Goal: Task Accomplishment & Management: Use online tool/utility

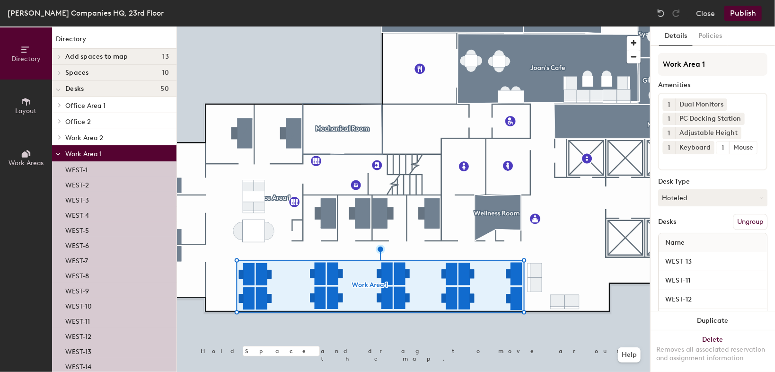
click at [742, 230] on button "Ungroup" at bounding box center [749, 222] width 35 height 16
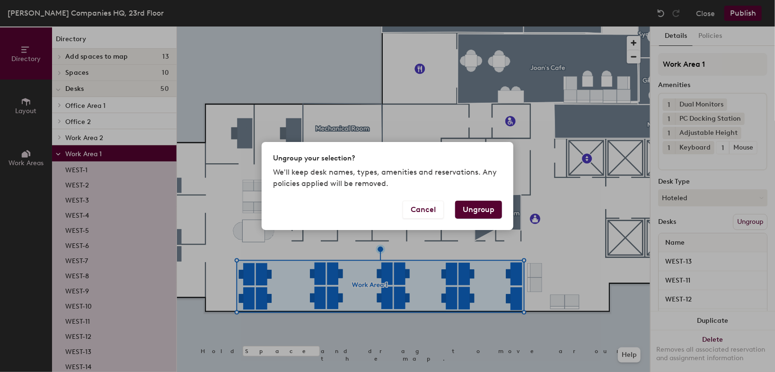
click at [480, 210] on button "Ungroup" at bounding box center [478, 209] width 47 height 18
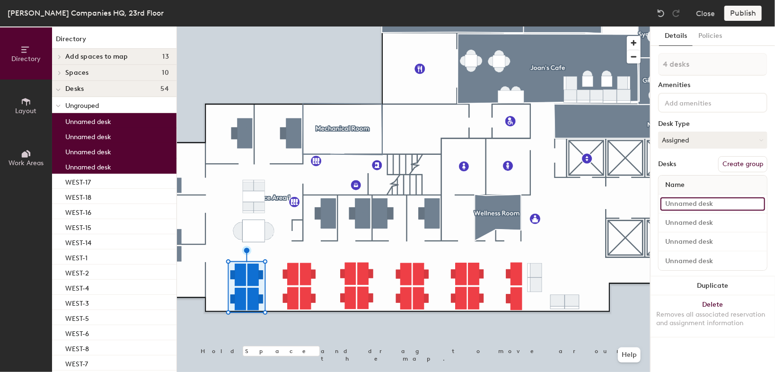
click at [698, 204] on input at bounding box center [712, 203] width 105 height 13
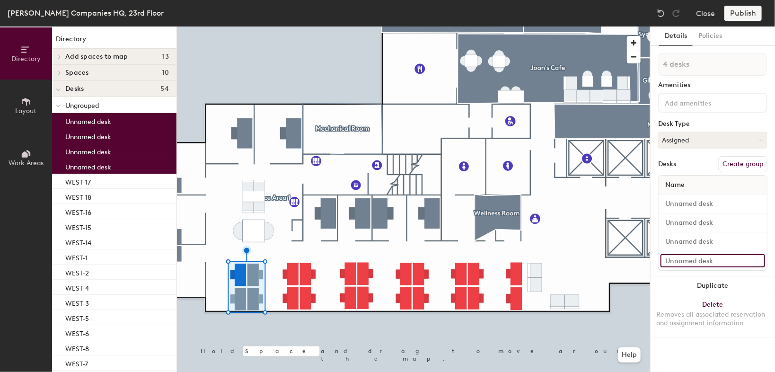
click at [694, 260] on input at bounding box center [712, 260] width 105 height 13
type input "WEST-22"
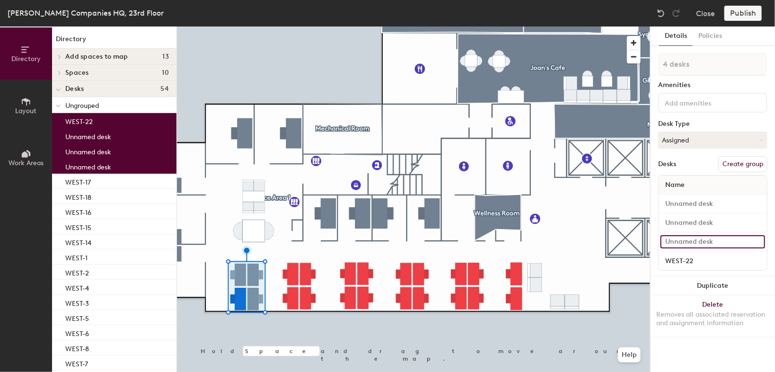
click at [677, 241] on input at bounding box center [712, 241] width 105 height 13
type input "E"
type input "WEST-20"
type input "1 desk"
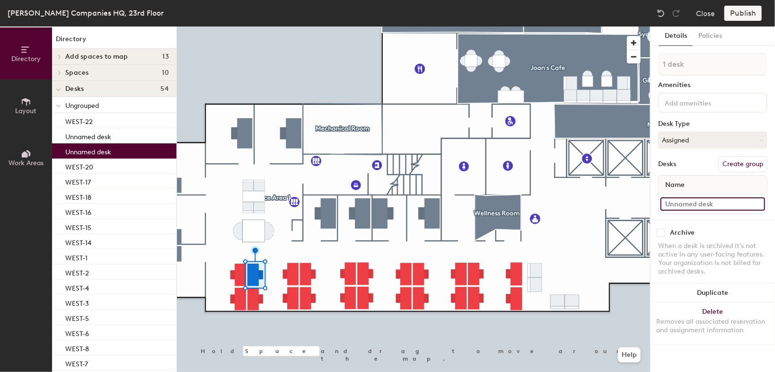
click at [678, 203] on input at bounding box center [712, 203] width 105 height 13
type input "WEST-19"
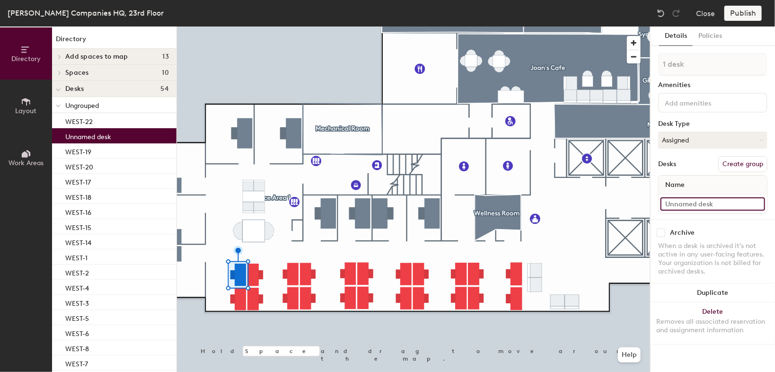
click at [707, 205] on input at bounding box center [712, 203] width 105 height 13
type input "WEST-21"
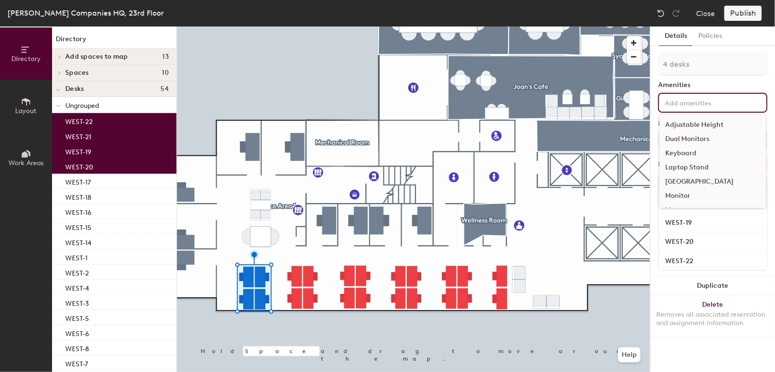
click at [700, 103] on input at bounding box center [704, 101] width 85 height 11
click at [702, 123] on div "Adjustable Height" at bounding box center [712, 125] width 106 height 14
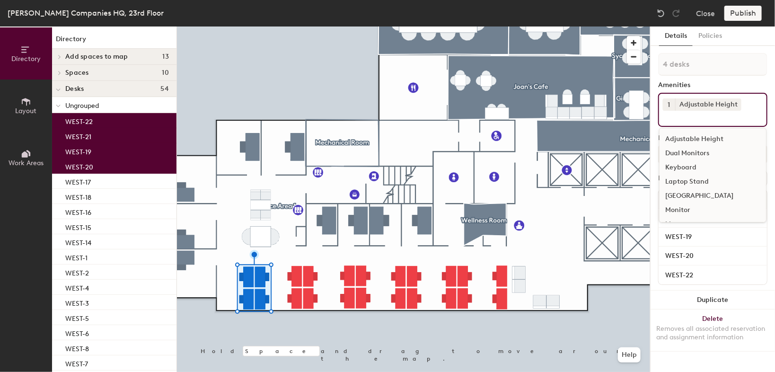
click at [686, 152] on div "Dual Monitors" at bounding box center [712, 153] width 106 height 14
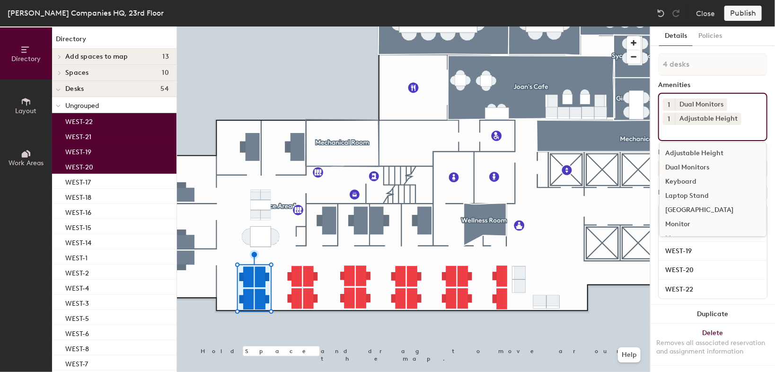
click at [682, 180] on div "Keyboard" at bounding box center [712, 181] width 106 height 14
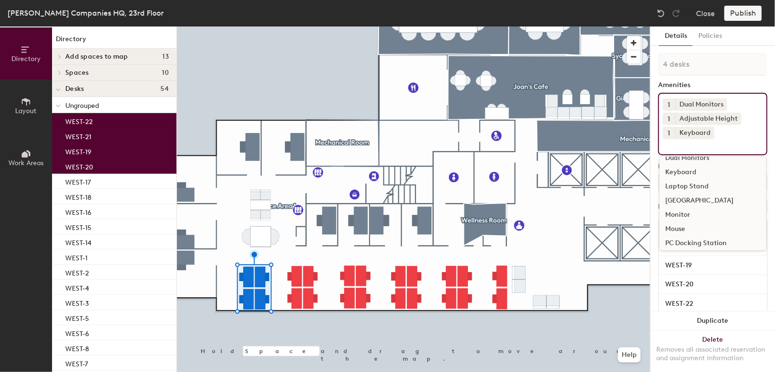
scroll to position [26, 0]
click at [680, 227] on div "Mouse" at bounding box center [712, 226] width 106 height 14
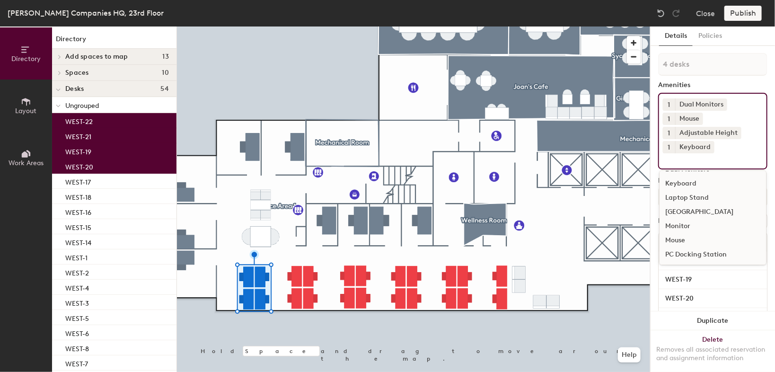
scroll to position [41, 0]
click at [680, 237] on div "PC Docking Station" at bounding box center [712, 240] width 106 height 14
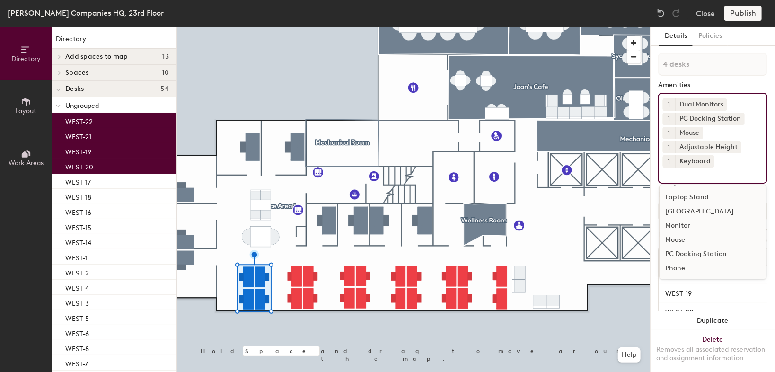
click at [296, 26] on div at bounding box center [413, 26] width 473 height 0
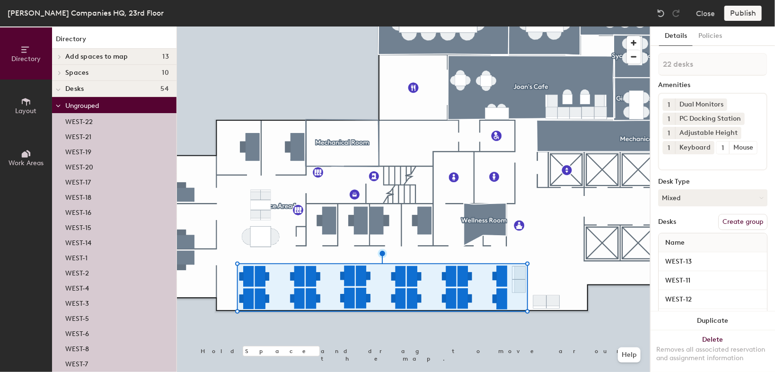
click at [745, 230] on button "Create group" at bounding box center [742, 222] width 49 height 16
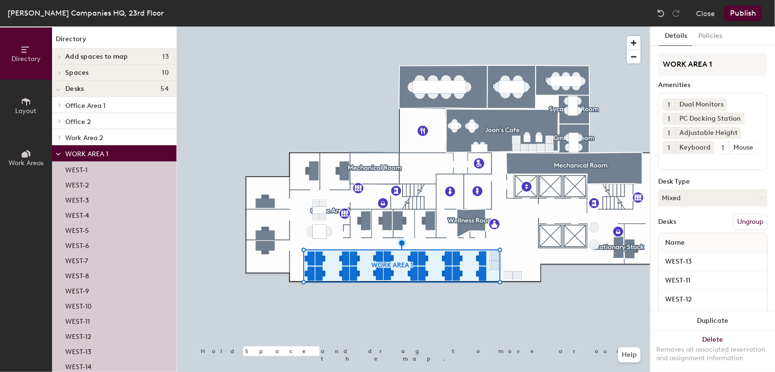
type input "WORK AREA 1"
click at [745, 191] on div "WORK AREA 1 Amenities 1 Dual Monitors 1 PC Docking Station 1 Adjustable Height …" at bounding box center [712, 363] width 109 height 621
click at [753, 206] on button "Mixed" at bounding box center [712, 197] width 109 height 17
click at [672, 262] on div "Hoteled" at bounding box center [705, 255] width 95 height 14
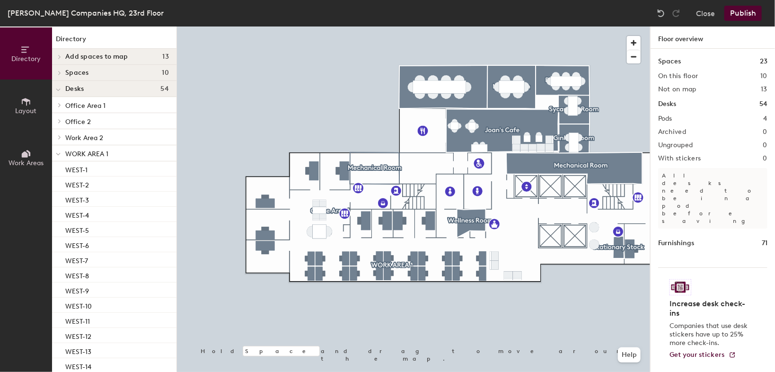
click at [740, 14] on button "Publish" at bounding box center [742, 13] width 37 height 15
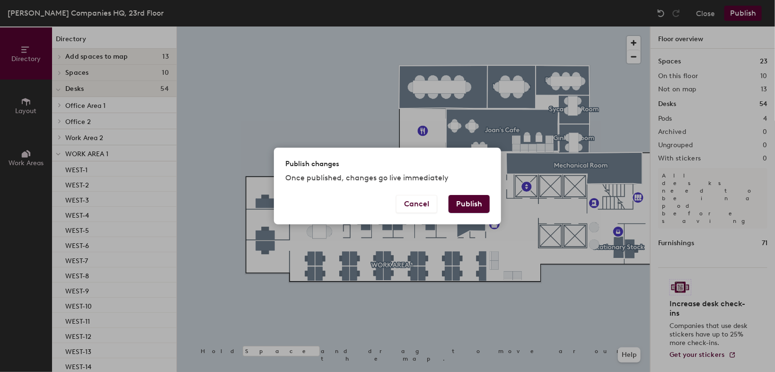
click at [470, 203] on button "Publish" at bounding box center [468, 204] width 41 height 18
